Goal: Information Seeking & Learning: Find specific fact

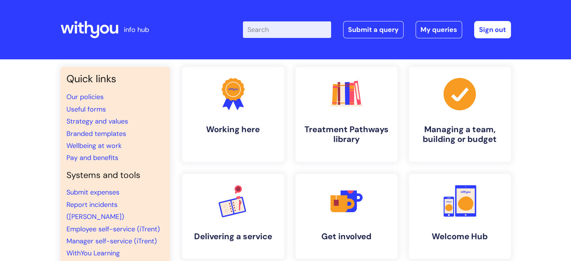
click at [274, 32] on input "Enter your search term here..." at bounding box center [287, 29] width 88 height 17
type input "a"
type input "payrise"
click button "Search" at bounding box center [0, 0] width 0 height 0
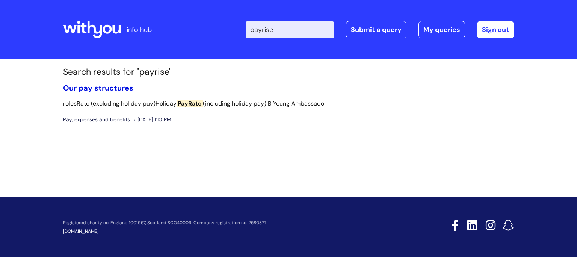
click at [102, 85] on link "Our pay structures" at bounding box center [98, 88] width 70 height 10
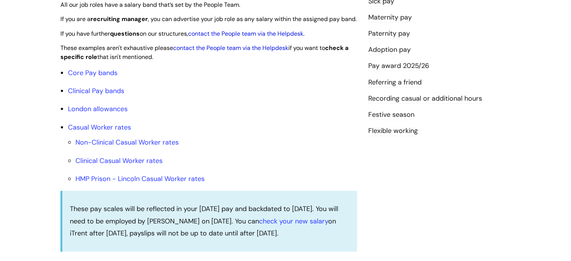
scroll to position [225, 0]
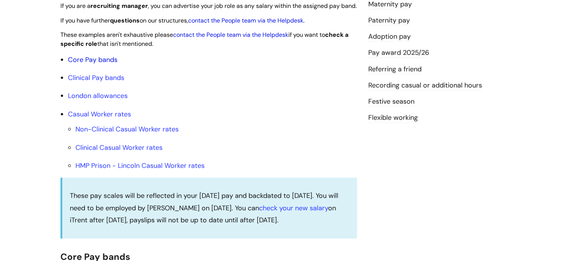
click at [96, 64] on link "Core Pay bands" at bounding box center [93, 59] width 50 height 9
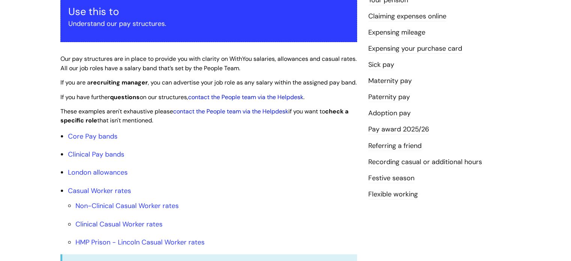
scroll to position [150, 0]
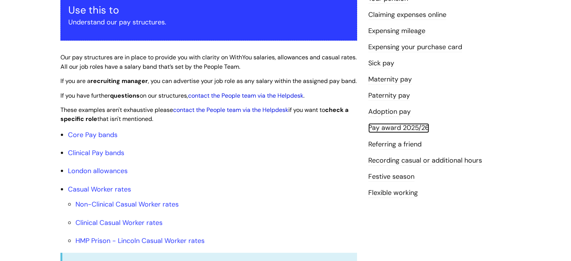
drag, startPoint x: 420, startPoint y: 129, endPoint x: 443, endPoint y: 138, distance: 24.3
click at [420, 129] on link "Pay award 2025/26" at bounding box center [398, 128] width 61 height 10
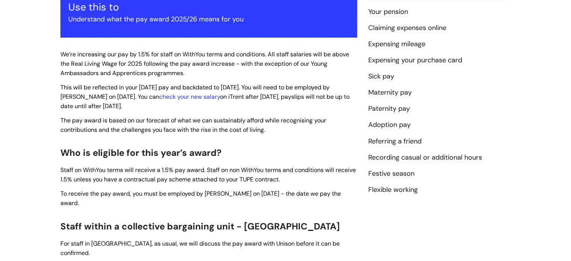
scroll to position [150, 0]
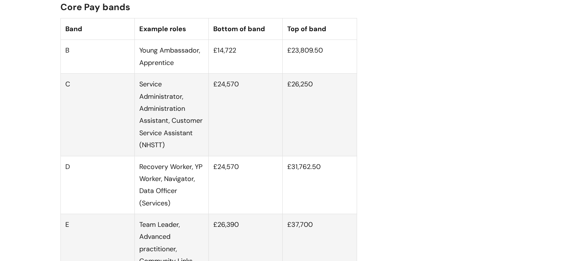
scroll to position [488, 0]
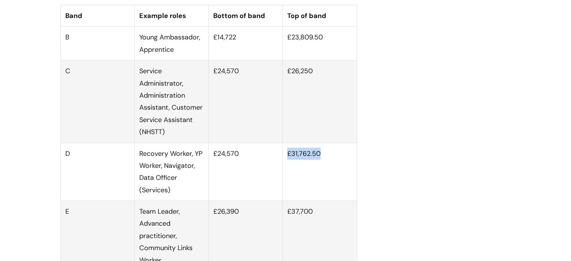
drag, startPoint x: 325, startPoint y: 162, endPoint x: 289, endPoint y: 160, distance: 36.4
click at [289, 160] on td "£31,762.50" at bounding box center [320, 172] width 74 height 58
drag, startPoint x: 241, startPoint y: 160, endPoint x: 214, endPoint y: 161, distance: 27.1
click at [212, 161] on td "£24,570" at bounding box center [246, 172] width 74 height 58
copy td "£24,570"
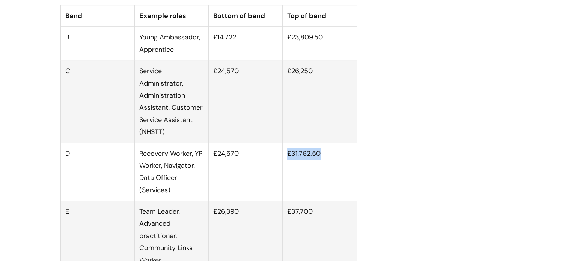
drag, startPoint x: 328, startPoint y: 160, endPoint x: 289, endPoint y: 161, distance: 39.4
click at [289, 161] on td "£31,762.50" at bounding box center [320, 172] width 74 height 58
copy td "£31,762.50"
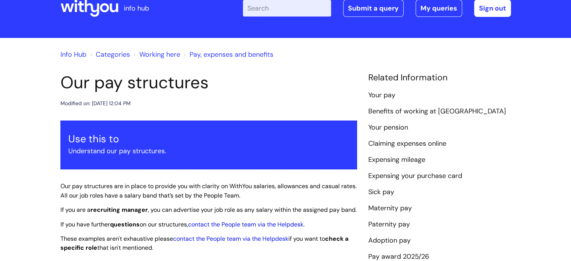
scroll to position [0, 0]
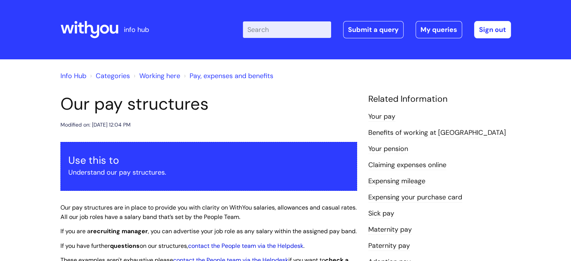
click at [99, 23] on icon at bounding box center [89, 30] width 58 height 18
